Goal: Task Accomplishment & Management: Manage account settings

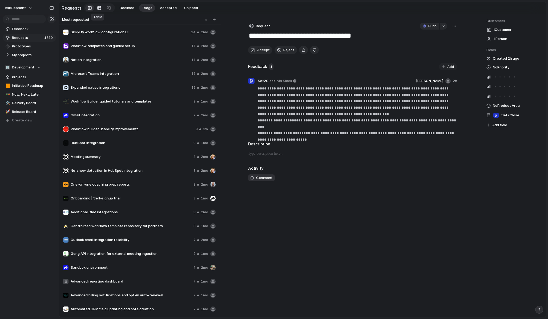
click at [99, 9] on link at bounding box center [99, 8] width 10 height 9
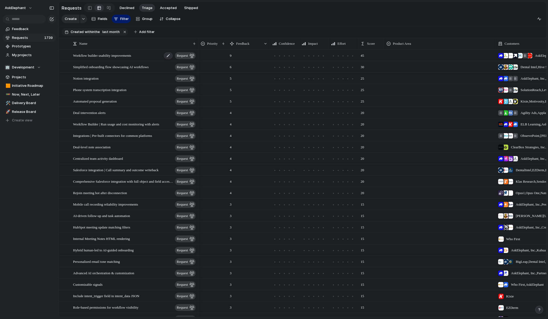
click at [144, 58] on div "Workflow builder usability improvements request" at bounding box center [134, 55] width 123 height 11
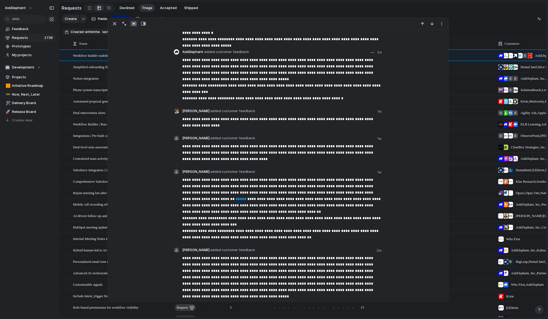
scroll to position [286, 0]
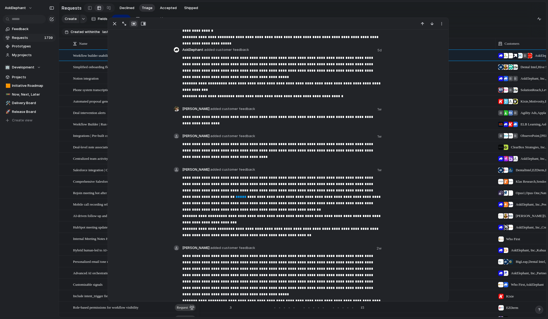
click at [483, 29] on section "Created within the last month Add filter" at bounding box center [302, 32] width 487 height 12
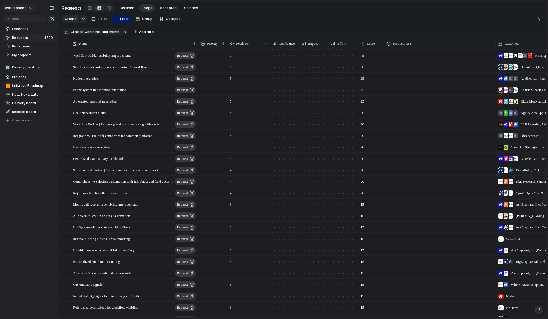
click at [29, 10] on button "AskElephant" at bounding box center [18, 8] width 33 height 9
click at [29, 22] on li "Settings" at bounding box center [26, 20] width 44 height 9
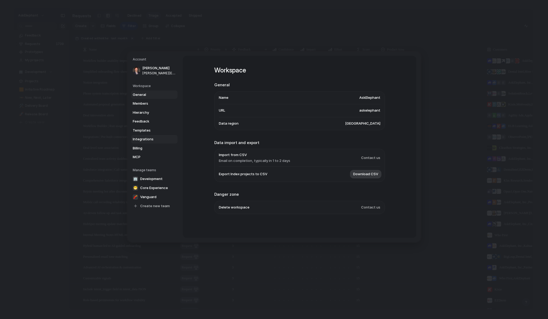
click at [145, 141] on span "Integrations" at bounding box center [150, 139] width 34 height 5
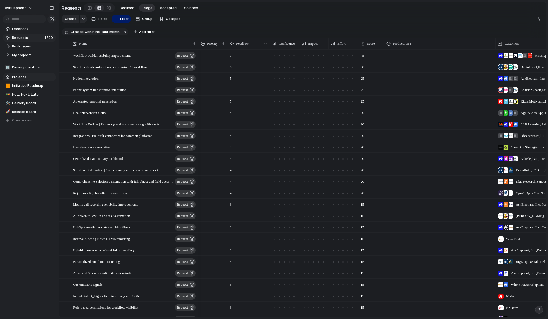
click at [22, 80] on link "Projects" at bounding box center [29, 77] width 53 height 8
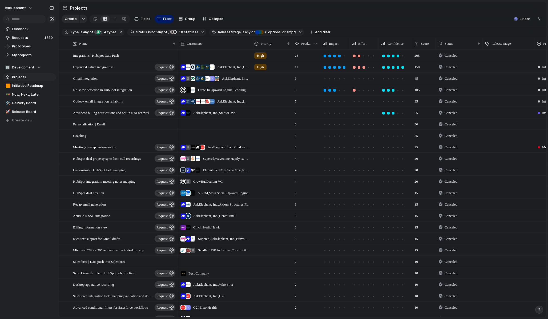
scroll to position [0, 29]
click at [24, 39] on span "Requests" at bounding box center [27, 37] width 31 height 5
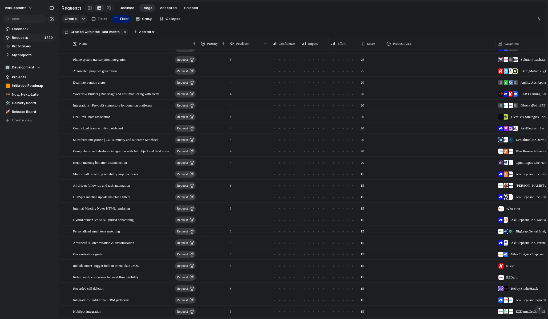
scroll to position [202, 0]
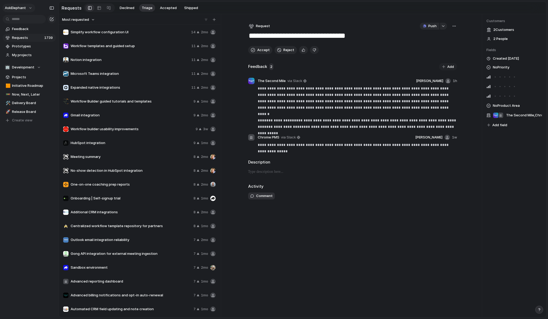
click at [32, 7] on button "AskElephant" at bounding box center [18, 8] width 33 height 9
click at [28, 21] on li "Settings" at bounding box center [26, 20] width 44 height 9
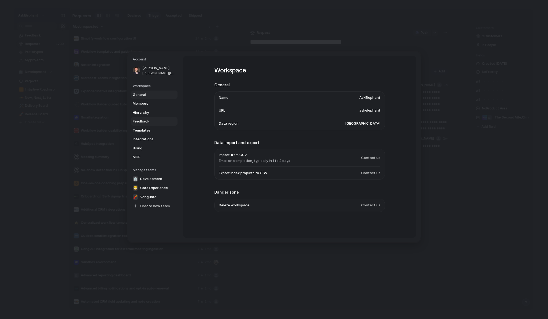
click at [151, 122] on span "Feedback" at bounding box center [150, 121] width 34 height 5
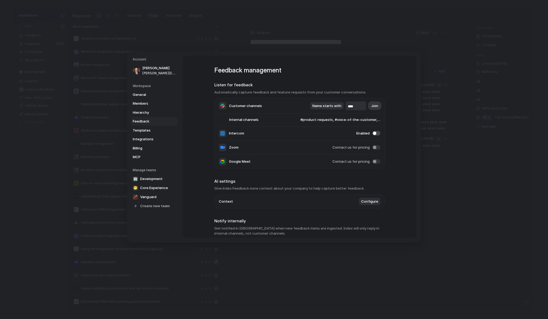
click at [333, 63] on div "Feedback management Listen for feedback Automatically capture feedback and feat…" at bounding box center [299, 195] width 170 height 279
click at [354, 84] on h2 "Listen for feedback" at bounding box center [299, 85] width 170 height 6
click at [373, 204] on span "Configure" at bounding box center [369, 201] width 17 height 5
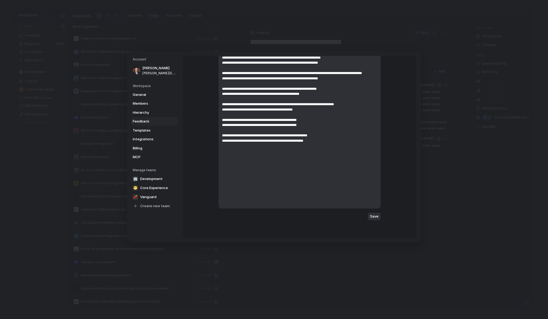
scroll to position [631, 0]
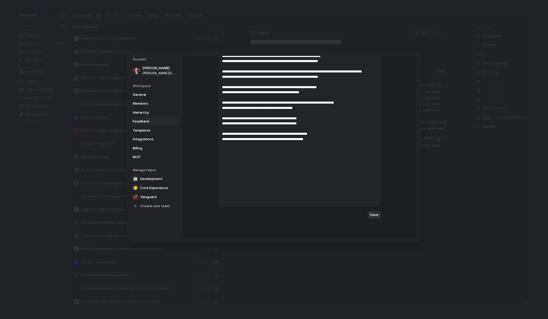
click at [375, 215] on span "Save" at bounding box center [374, 214] width 9 height 5
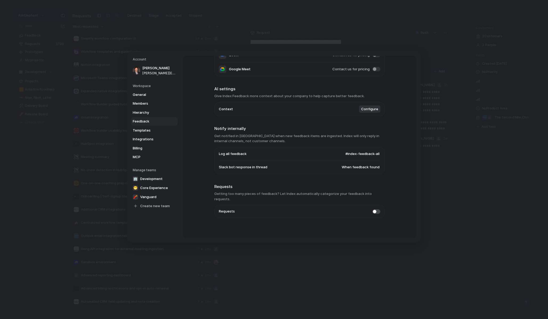
scroll to position [93, 0]
